Goal: Check status: Check status

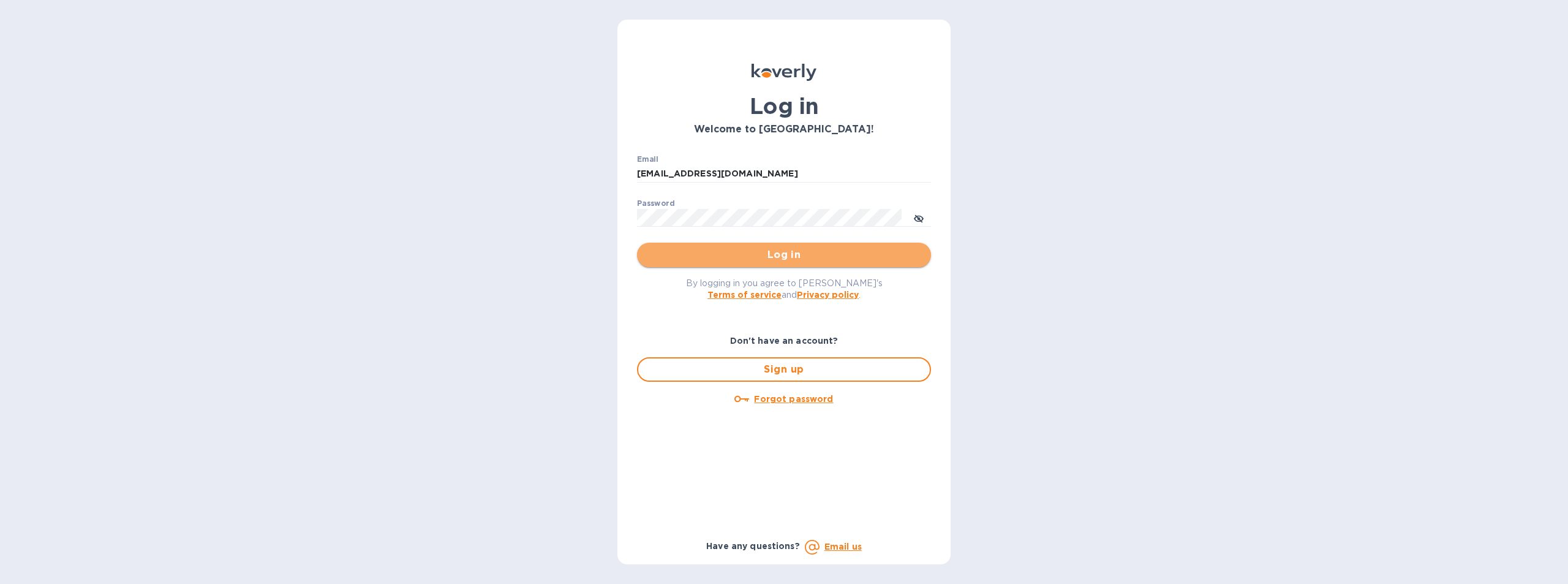
click at [797, 257] on span "Log in" at bounding box center [784, 255] width 275 height 15
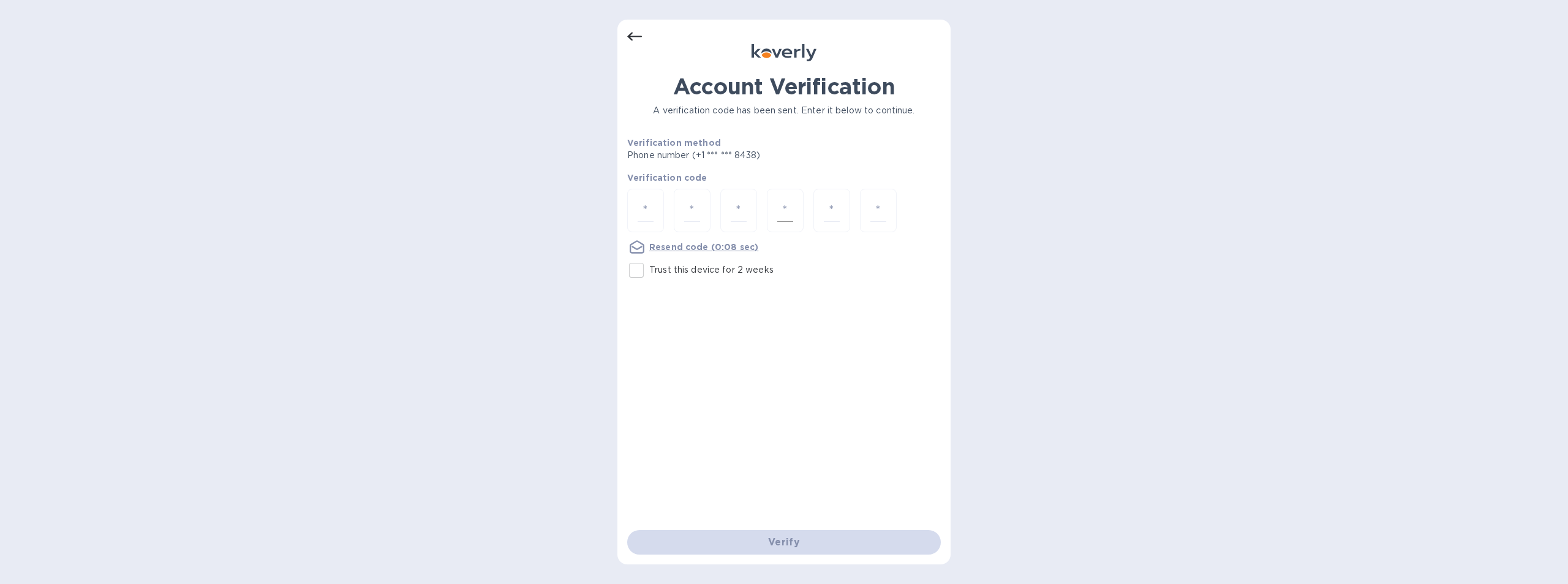
drag, startPoint x: 652, startPoint y: 204, endPoint x: 776, endPoint y: 218, distance: 124.8
click at [652, 204] on input "number" at bounding box center [646, 211] width 16 height 23
type input "5"
type input "0"
type input "9"
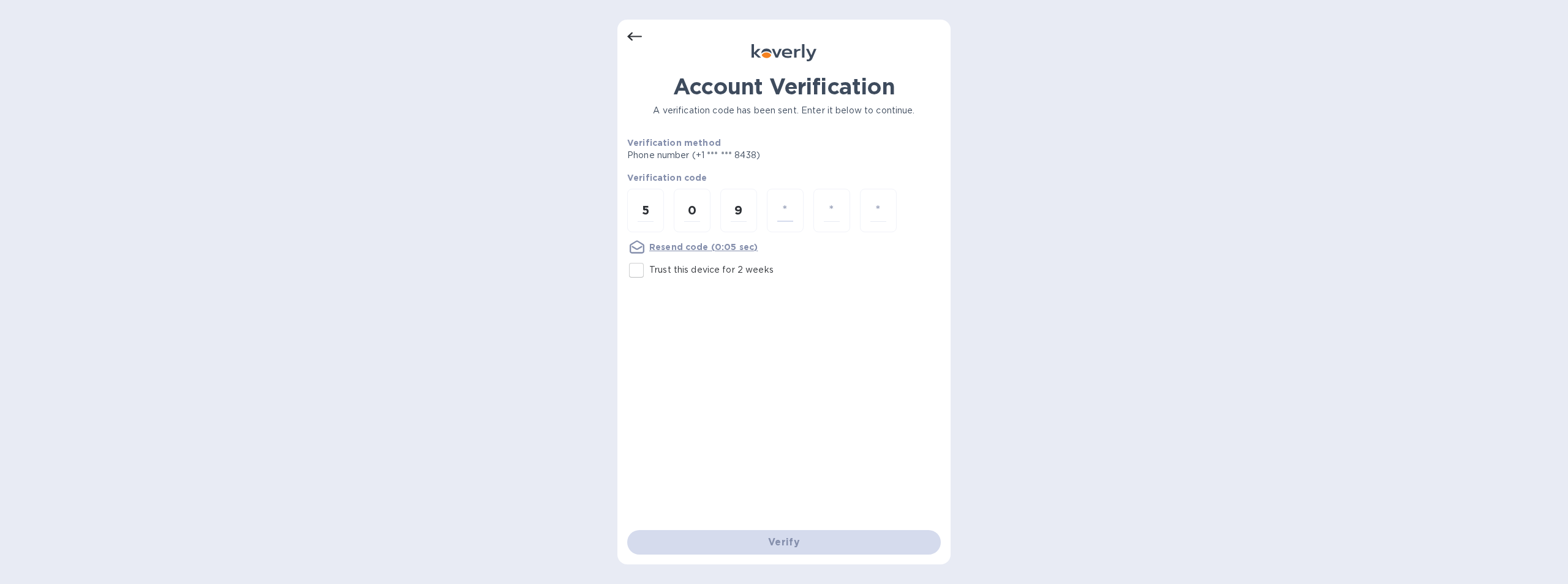
type input "0"
type input "7"
type input "0"
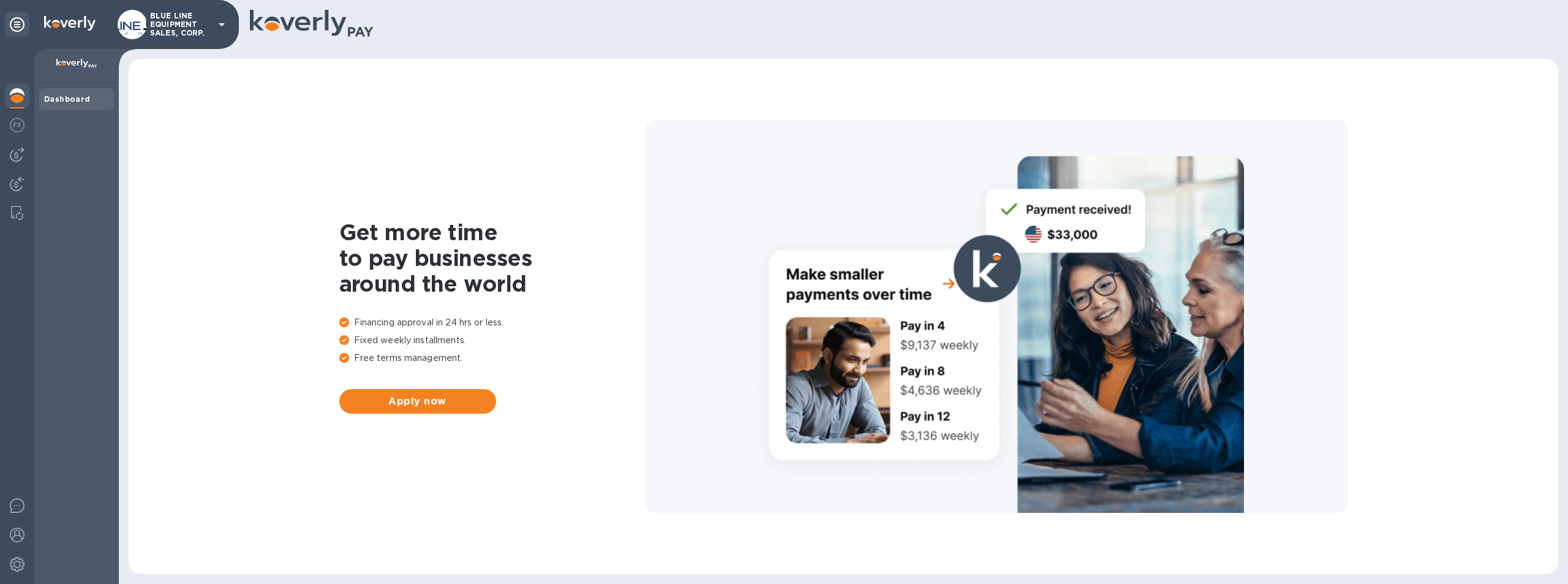
click at [159, 15] on p "BLUE LINE EQUIPMENT SALES, CORP." at bounding box center [180, 24] width 61 height 26
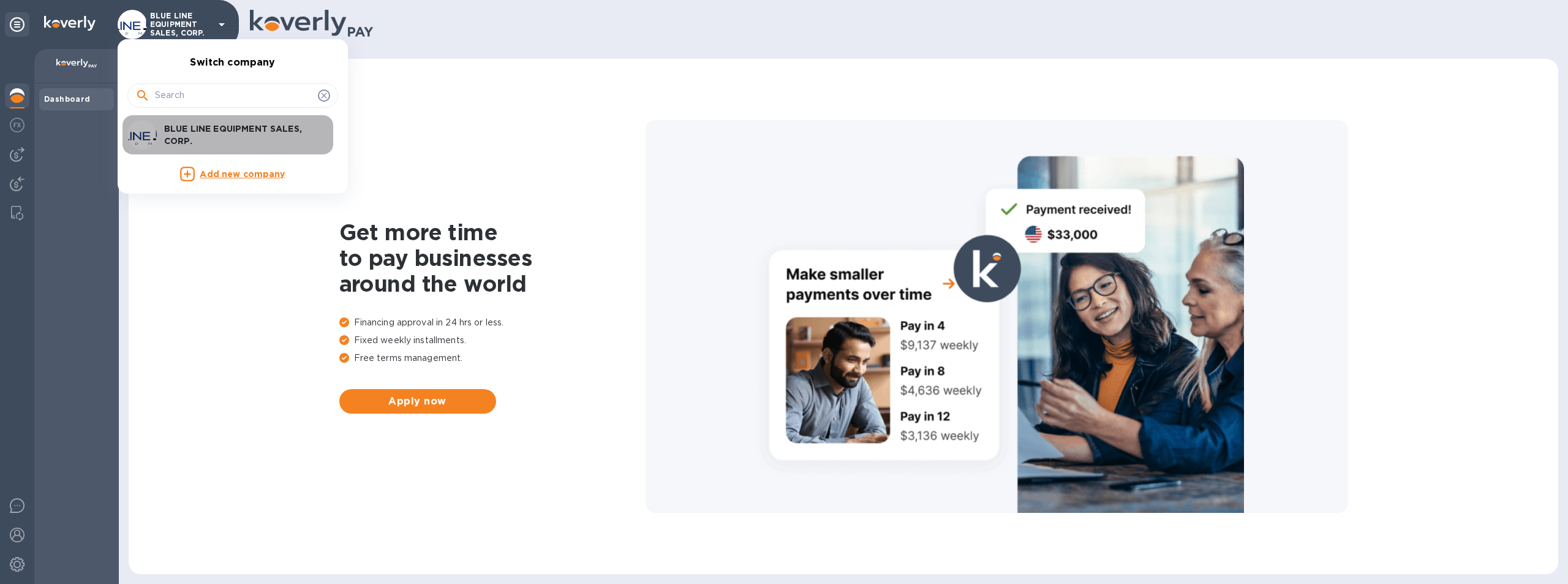
click at [211, 121] on div "BLUE LINE EQUIPMENT SALES, CORP." at bounding box center [222, 134] width 191 height 29
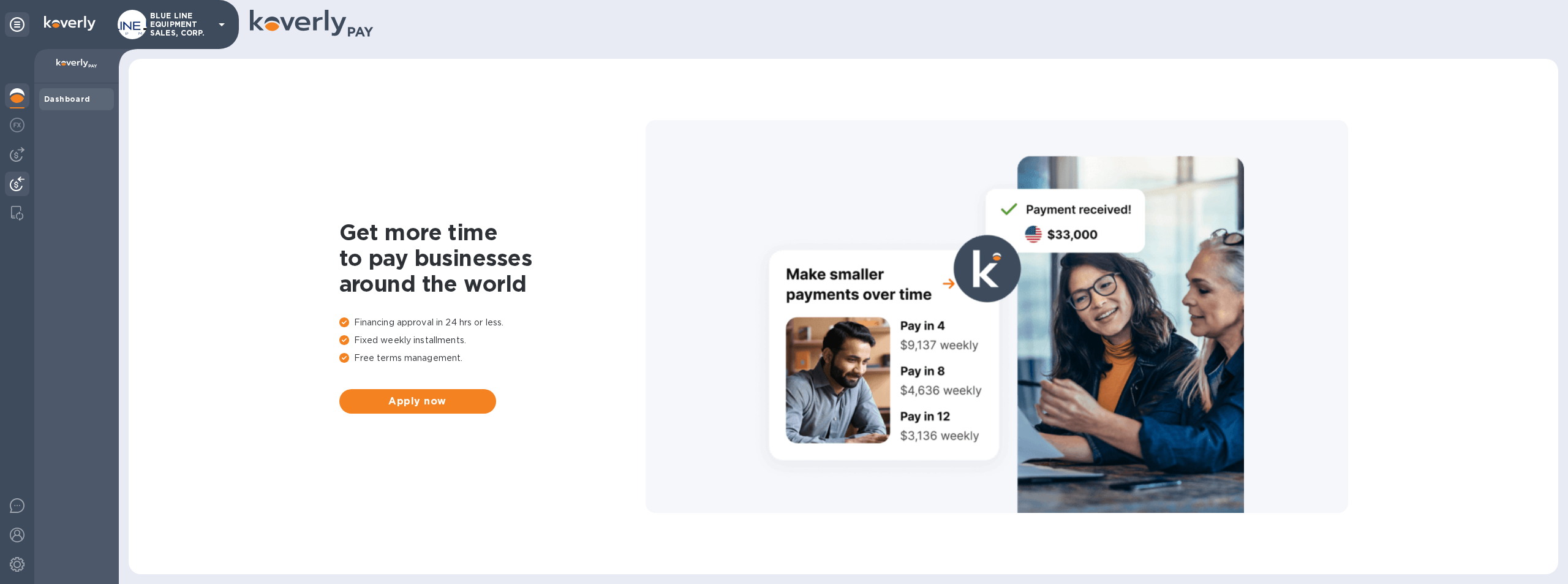
click at [11, 182] on img at bounding box center [17, 184] width 15 height 15
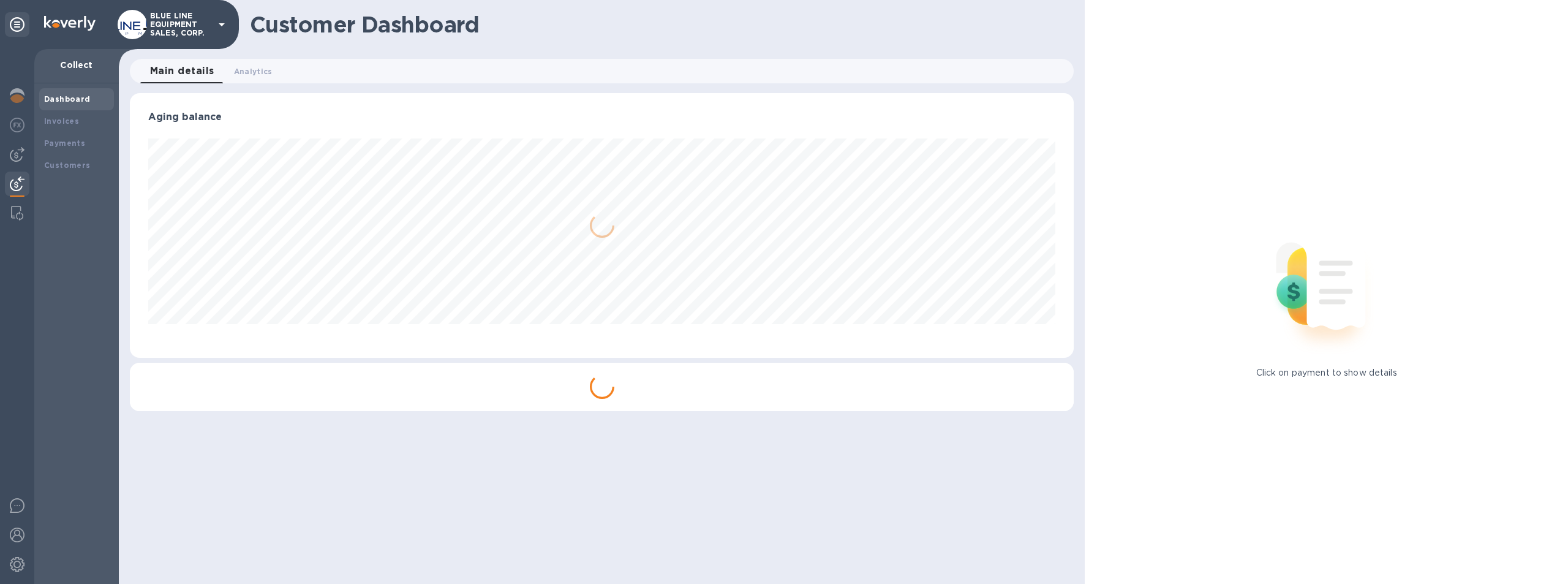
scroll to position [265, 944]
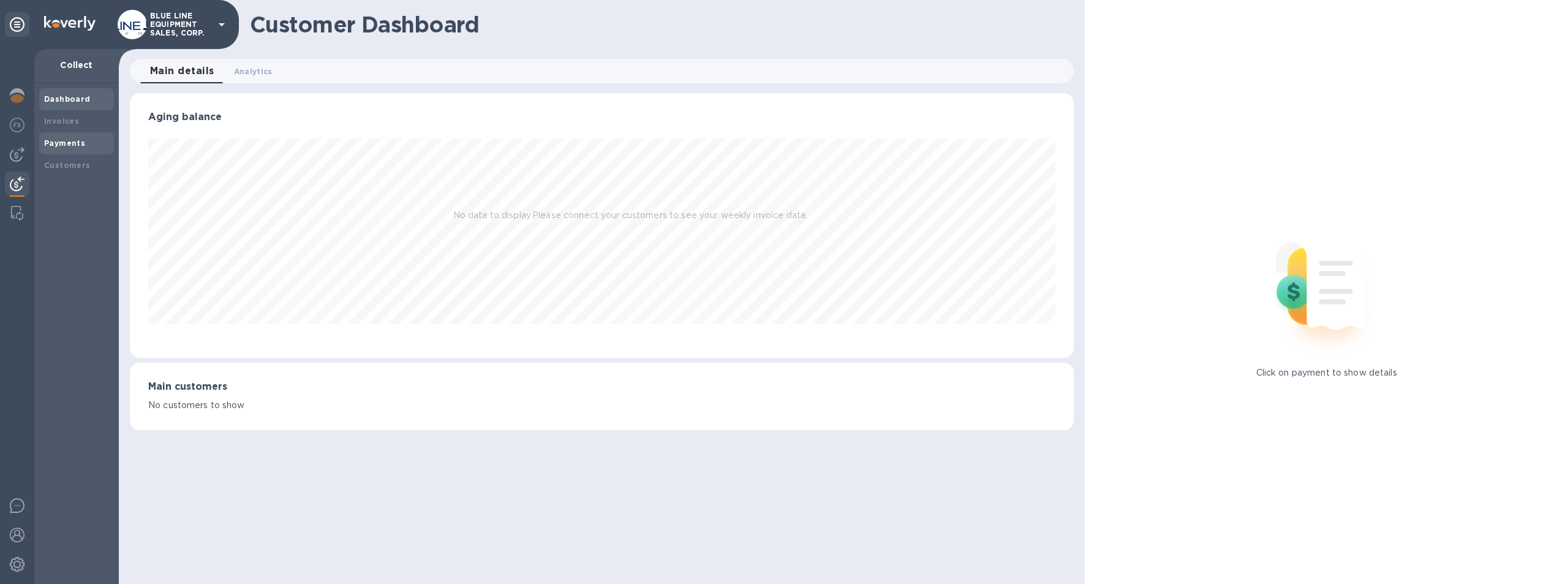
click at [59, 140] on b "Payments" at bounding box center [65, 143] width 41 height 9
